Goal: Task Accomplishment & Management: Use online tool/utility

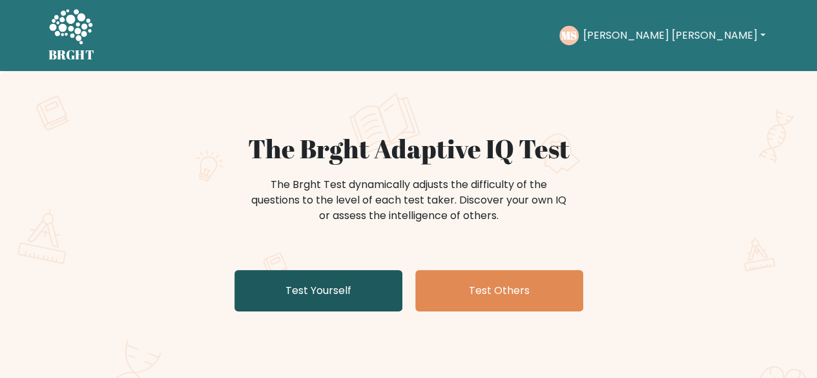
click at [299, 295] on link "Test Yourself" at bounding box center [319, 290] width 168 height 41
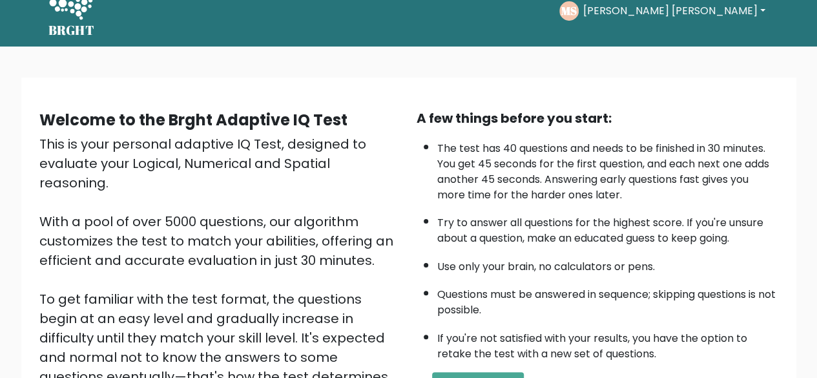
scroll to position [213, 0]
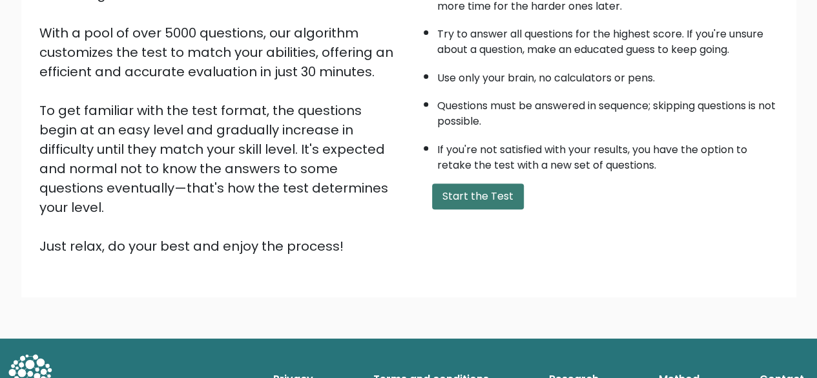
click at [494, 200] on button "Start the Test" at bounding box center [478, 196] width 92 height 26
